Goal: Task Accomplishment & Management: Use online tool/utility

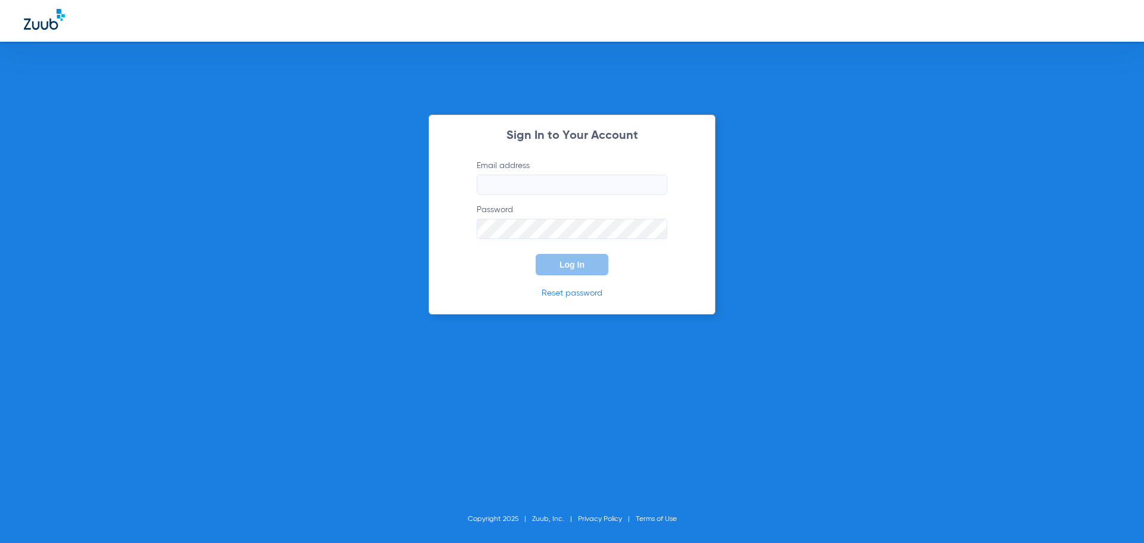
type input "[EMAIL_ADDRESS][DOMAIN_NAME]"
click at [568, 263] on span "Log In" at bounding box center [571, 265] width 25 height 10
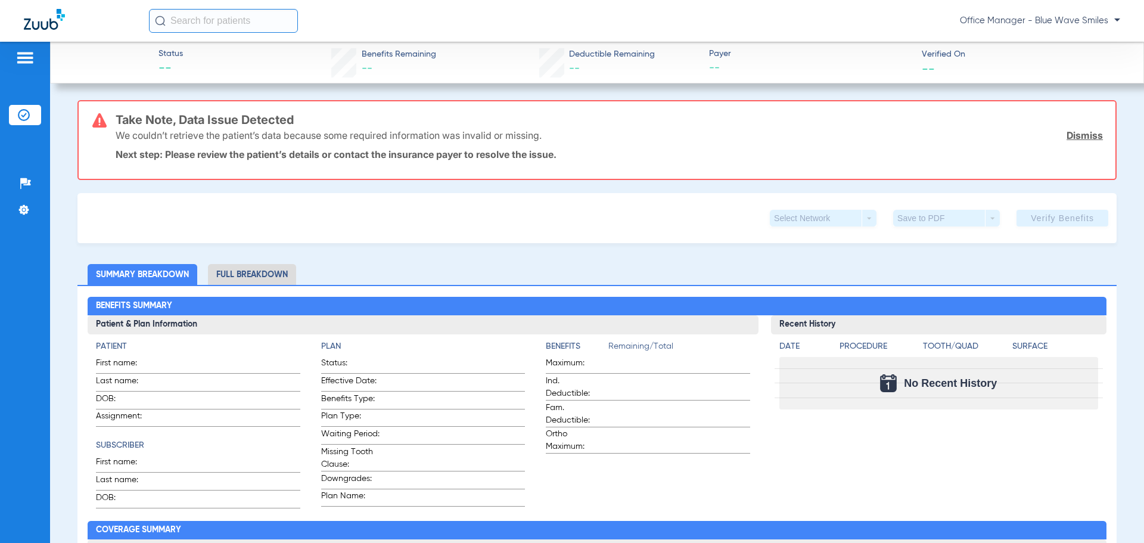
click at [23, 113] on img at bounding box center [24, 115] width 12 height 12
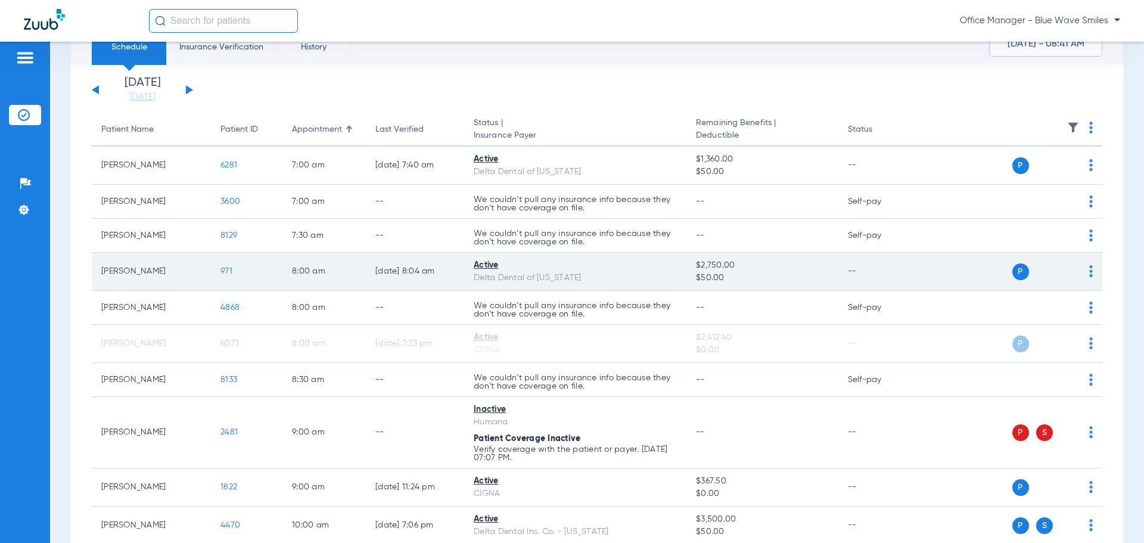
scroll to position [179, 0]
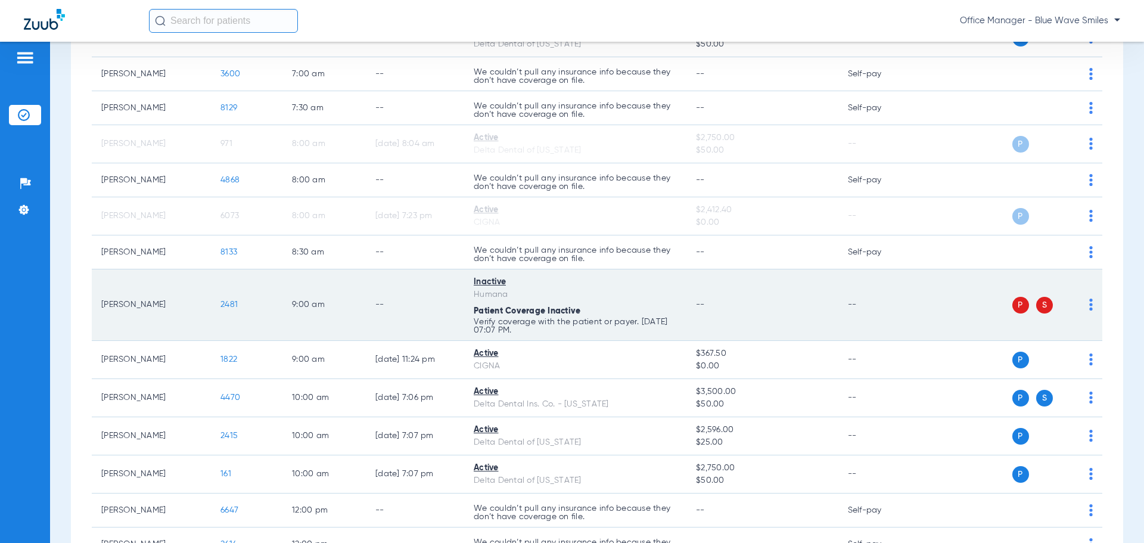
click at [1089, 300] on img at bounding box center [1091, 304] width 4 height 12
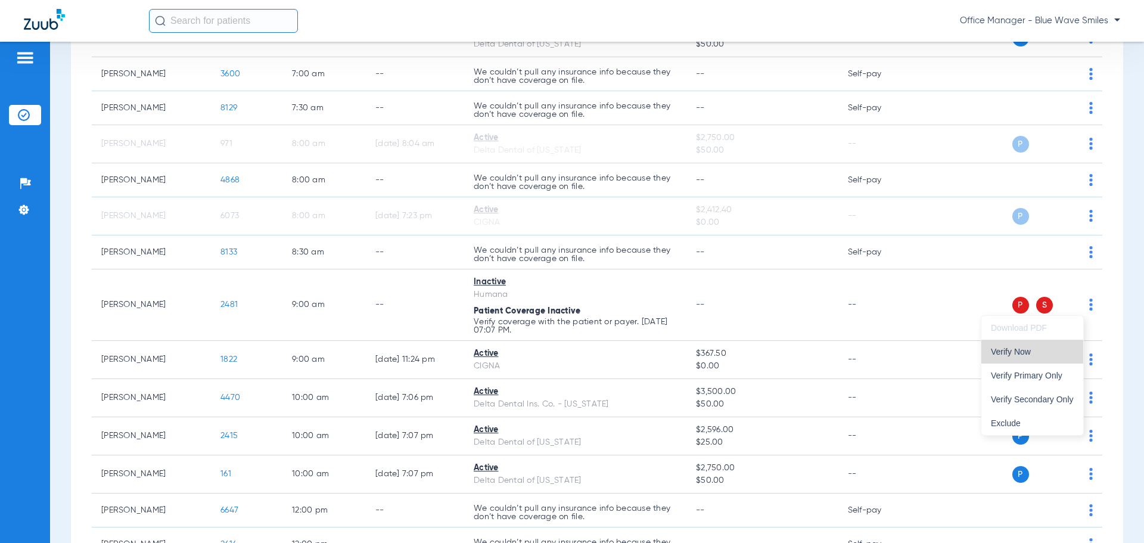
click at [1006, 354] on span "Verify Now" at bounding box center [1032, 351] width 83 height 8
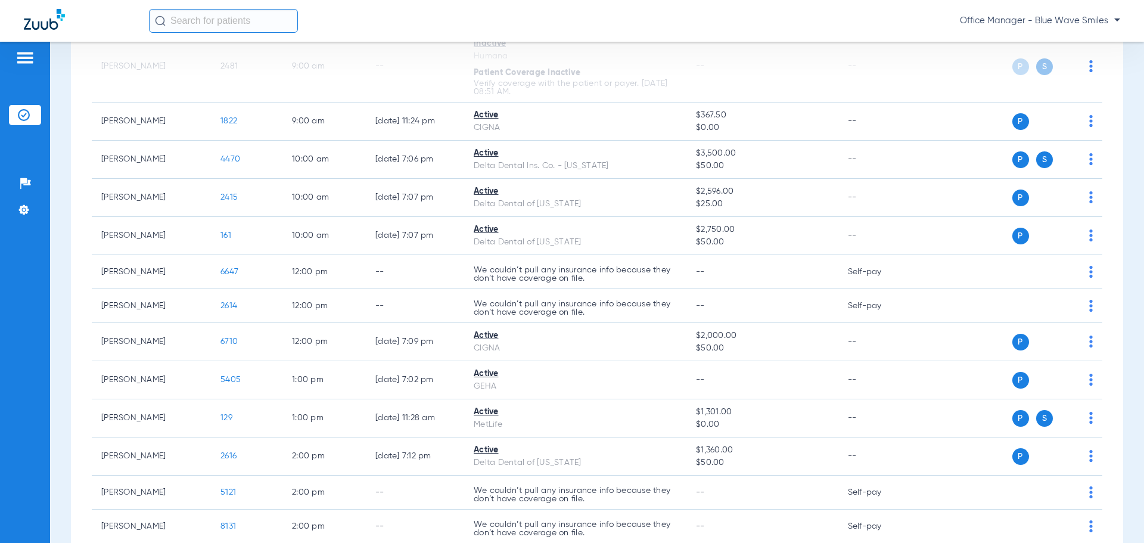
scroll to position [119, 0]
